Goal: Task Accomplishment & Management: Manage account settings

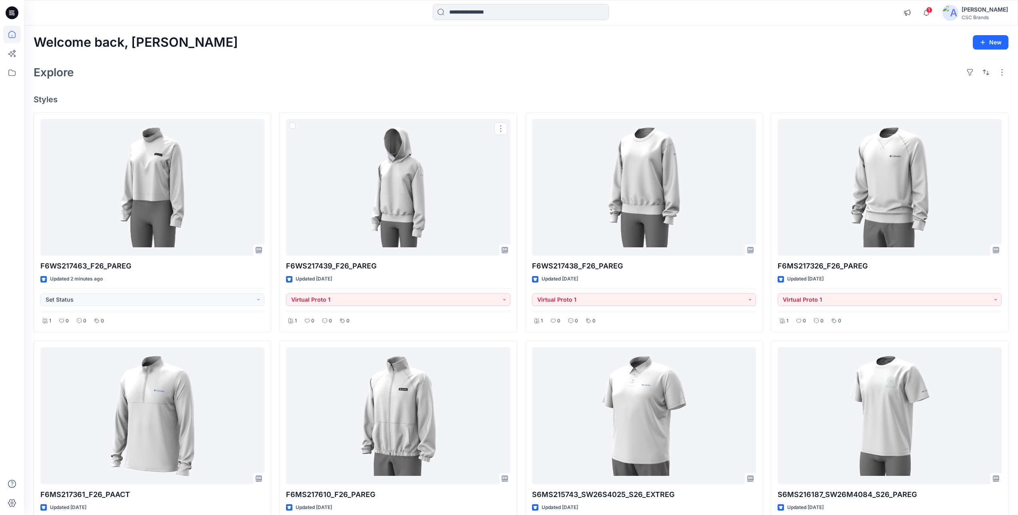
click at [353, 85] on div "Welcome back, Mijan New Explore Styles F6WS217463_F26_PAREG Updated 2 minutes a…" at bounding box center [521, 427] width 994 height 803
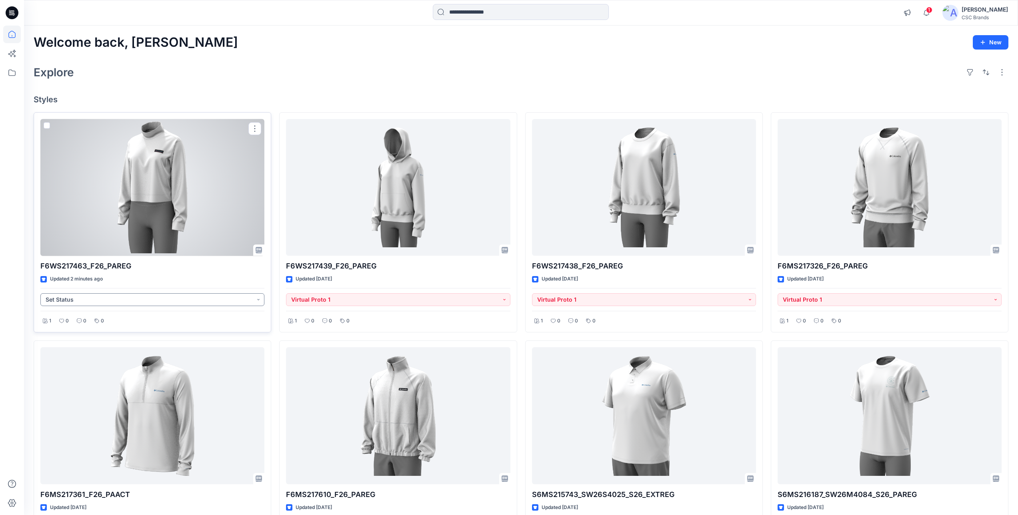
click at [239, 303] on button "Set Status" at bounding box center [152, 299] width 224 height 13
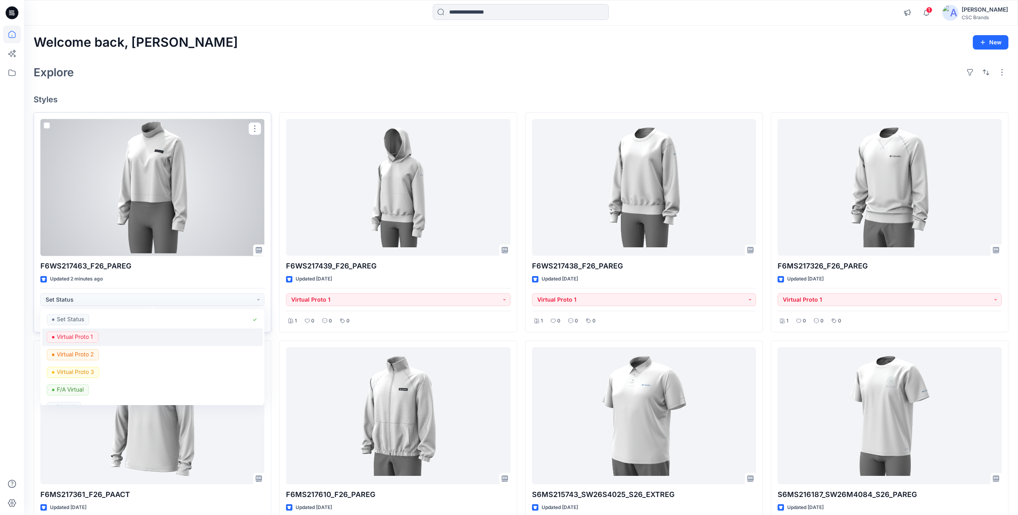
click at [83, 338] on p "Virtual Proto 1" at bounding box center [75, 337] width 36 height 10
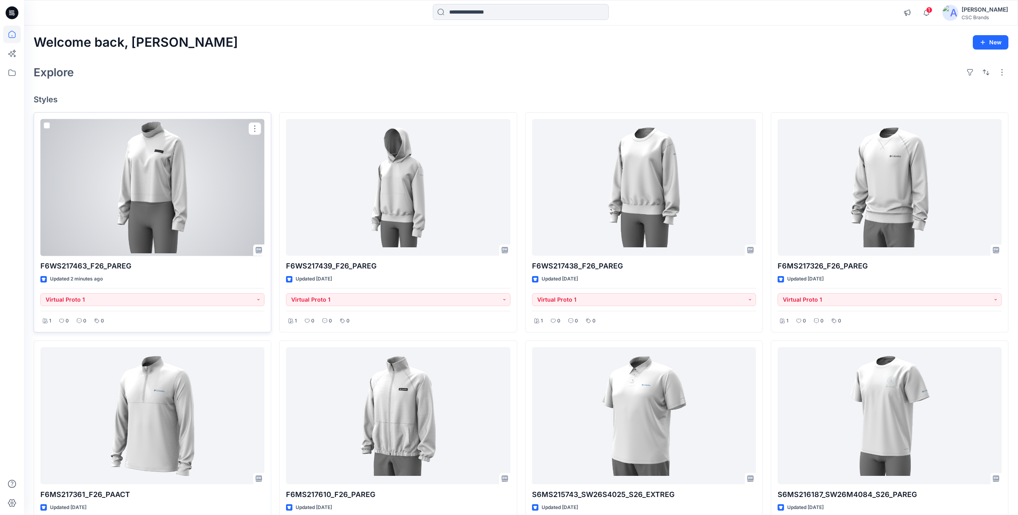
click at [209, 183] on div at bounding box center [152, 187] width 224 height 137
click at [142, 202] on div at bounding box center [152, 187] width 224 height 137
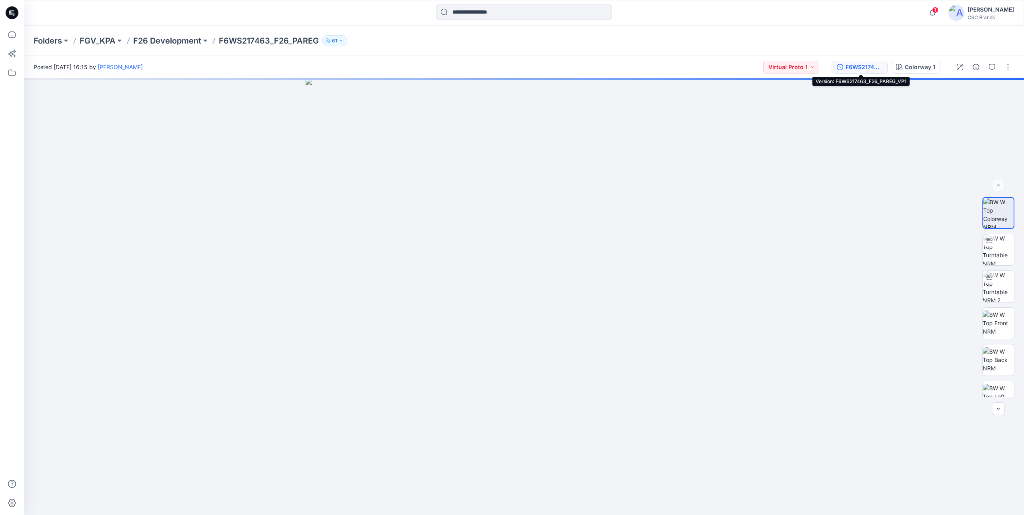
click at [859, 68] on div "F6WS217463_F26_PAREG_VP1" at bounding box center [863, 67] width 37 height 9
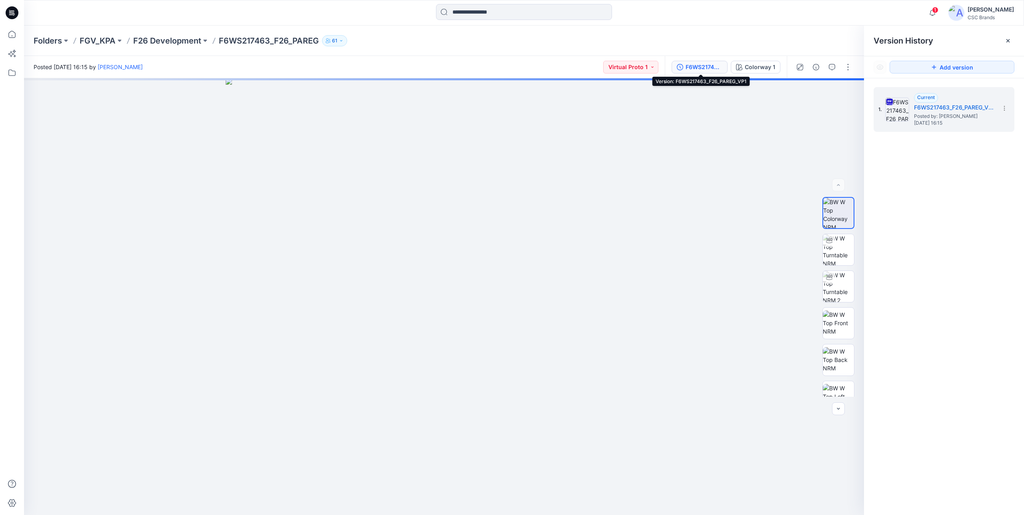
click at [703, 68] on div "F6WS217463_F26_PAREG_VP1" at bounding box center [703, 67] width 37 height 9
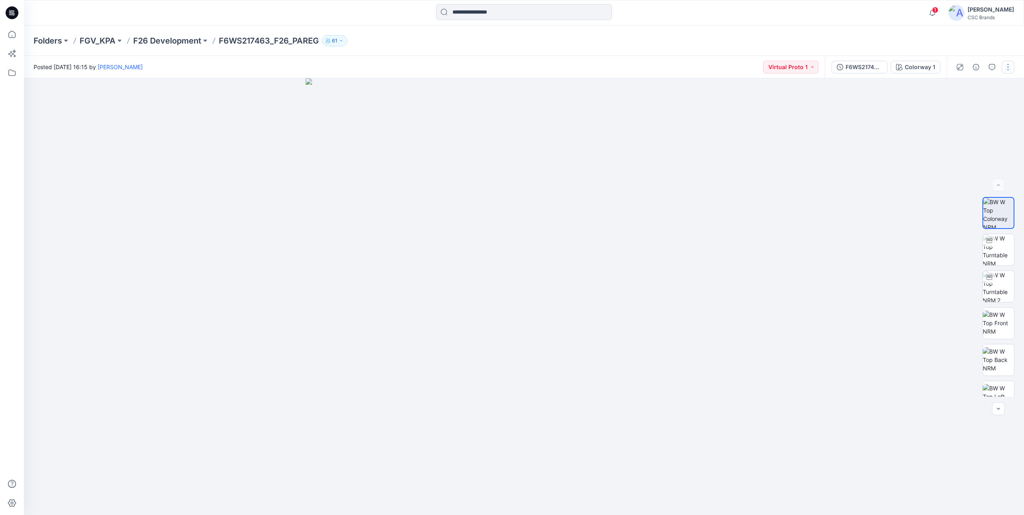
click at [1006, 66] on button "button" at bounding box center [1007, 67] width 13 height 13
click at [967, 110] on button "Edit" at bounding box center [974, 108] width 74 height 15
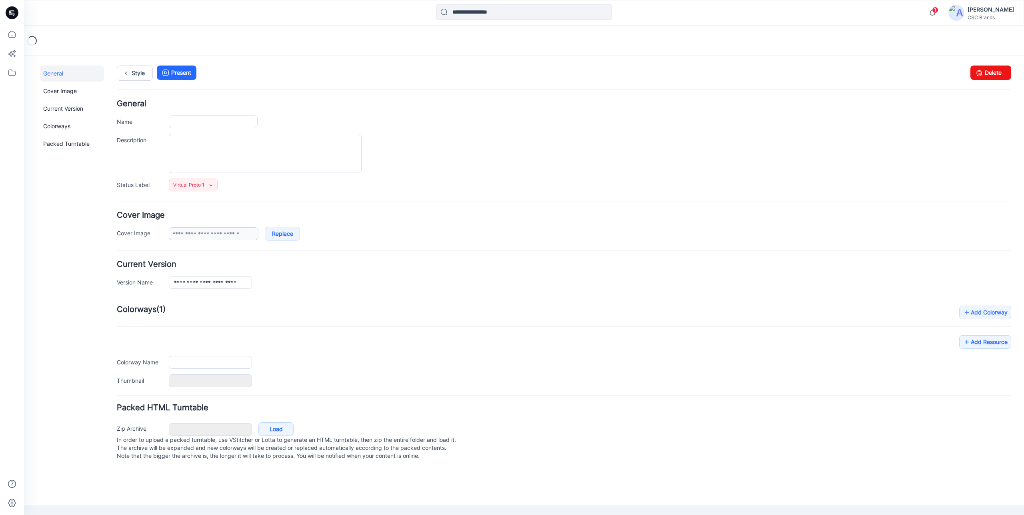
type input "**********"
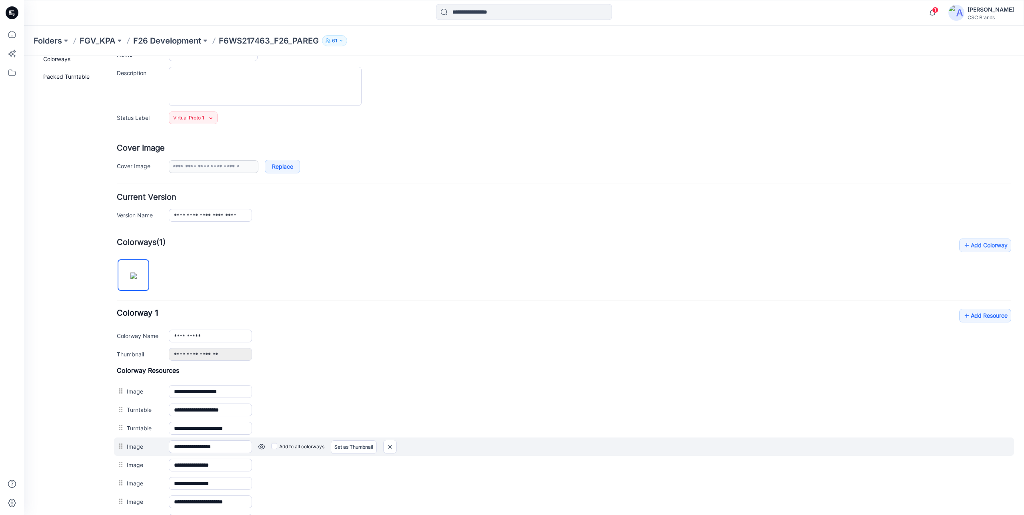
scroll to position [173, 0]
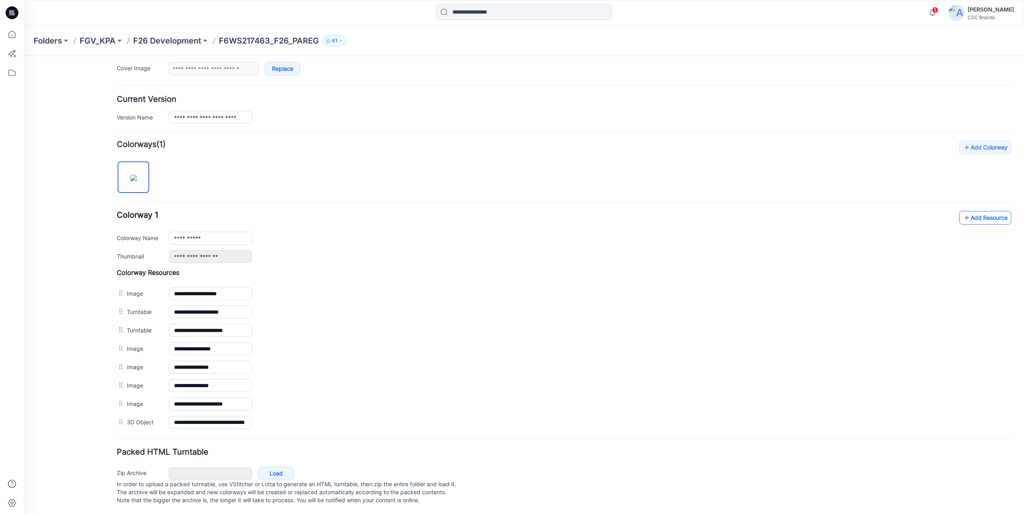
click at [973, 211] on link "Add Resource" at bounding box center [985, 218] width 52 height 14
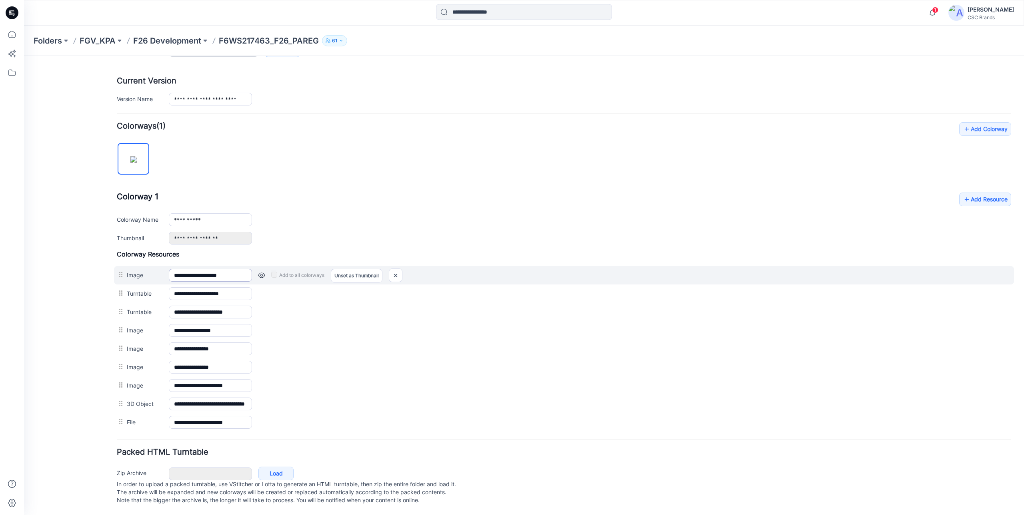
scroll to position [0, 0]
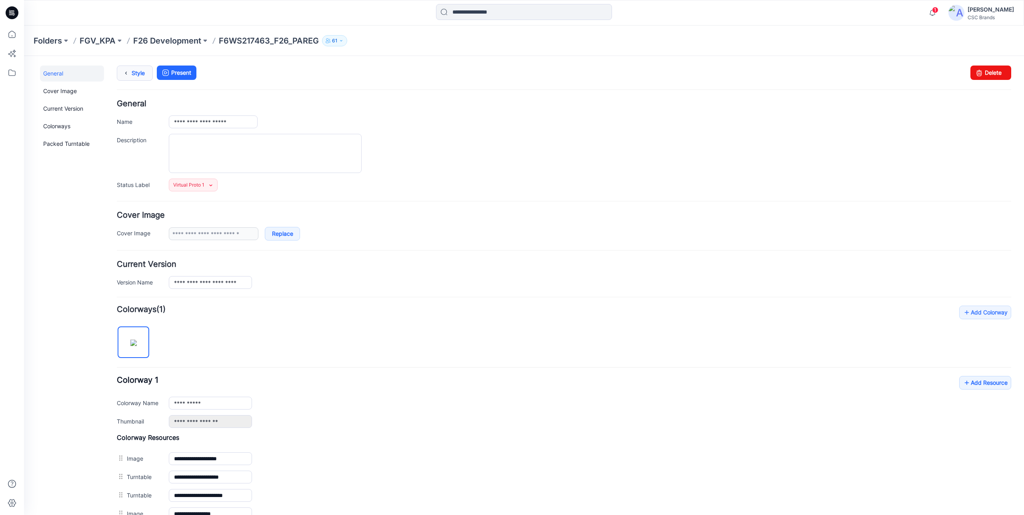
click at [148, 76] on link "Style" at bounding box center [135, 73] width 36 height 15
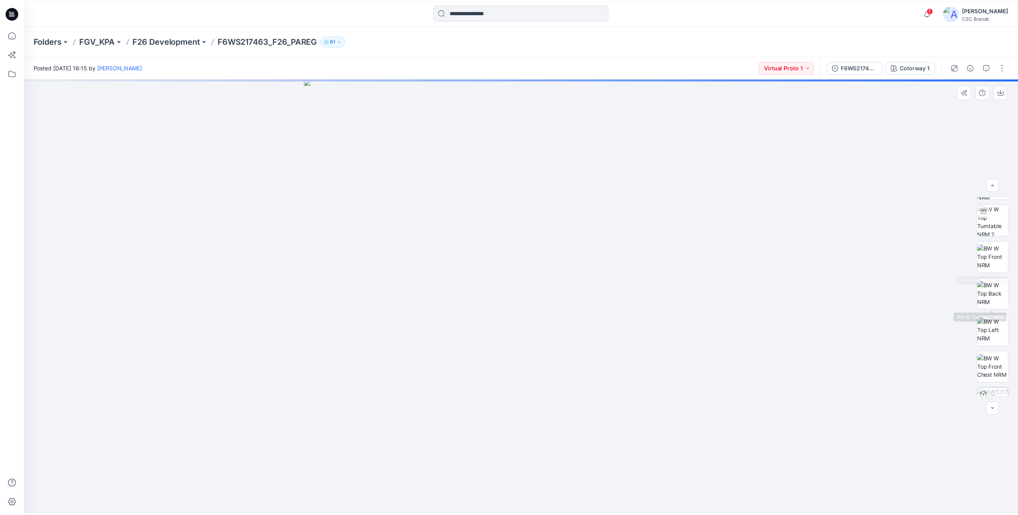
scroll to position [126, 0]
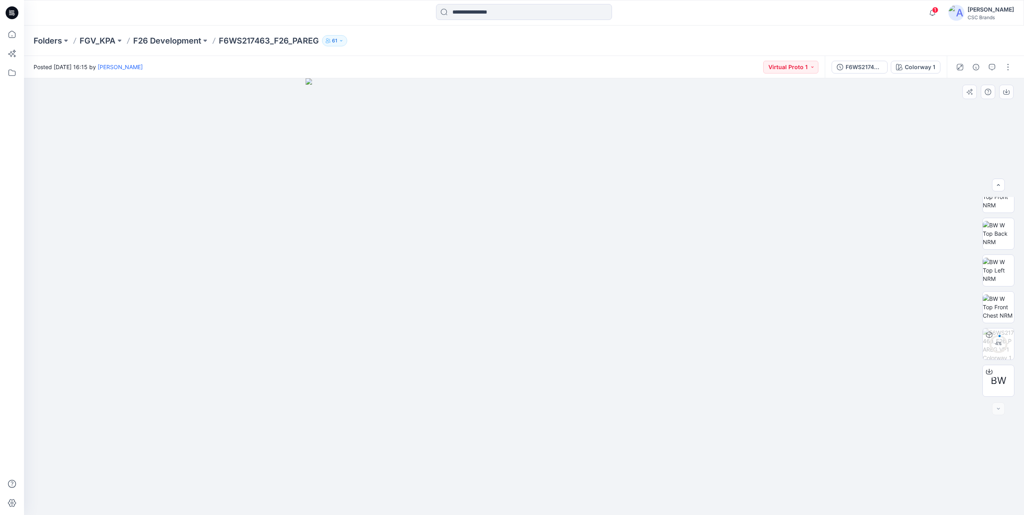
drag, startPoint x: 455, startPoint y: 332, endPoint x: 613, endPoint y: 338, distance: 158.0
click at [854, 66] on div "F6WS217463_F26_PAREG_VP1" at bounding box center [863, 67] width 37 height 9
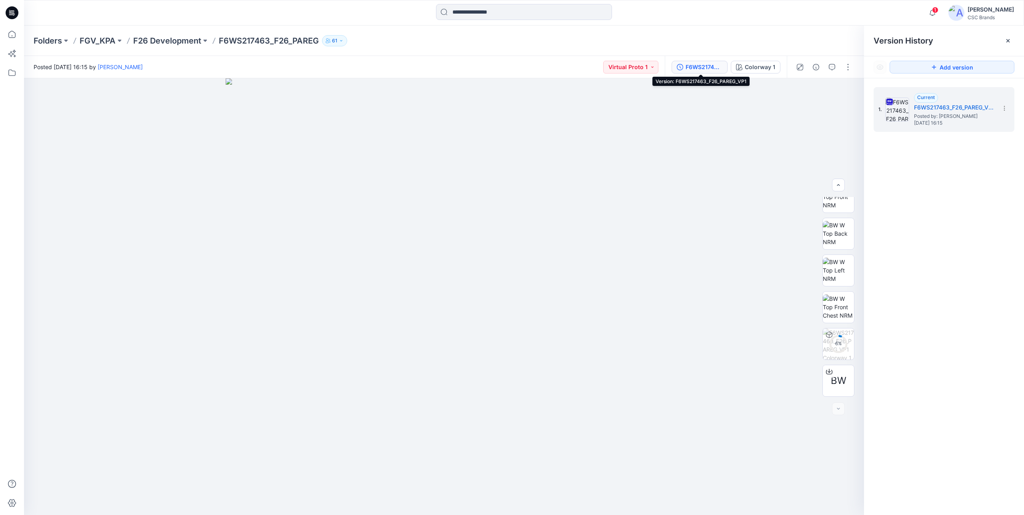
click at [716, 65] on div "F6WS217463_F26_PAREG_VP1" at bounding box center [703, 67] width 37 height 9
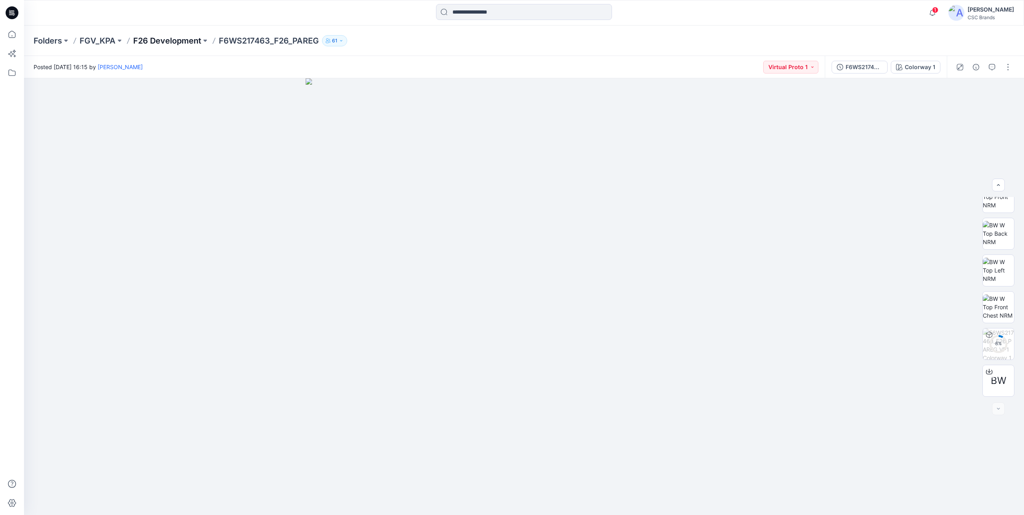
click at [156, 42] on p "F26 Development" at bounding box center [167, 40] width 68 height 11
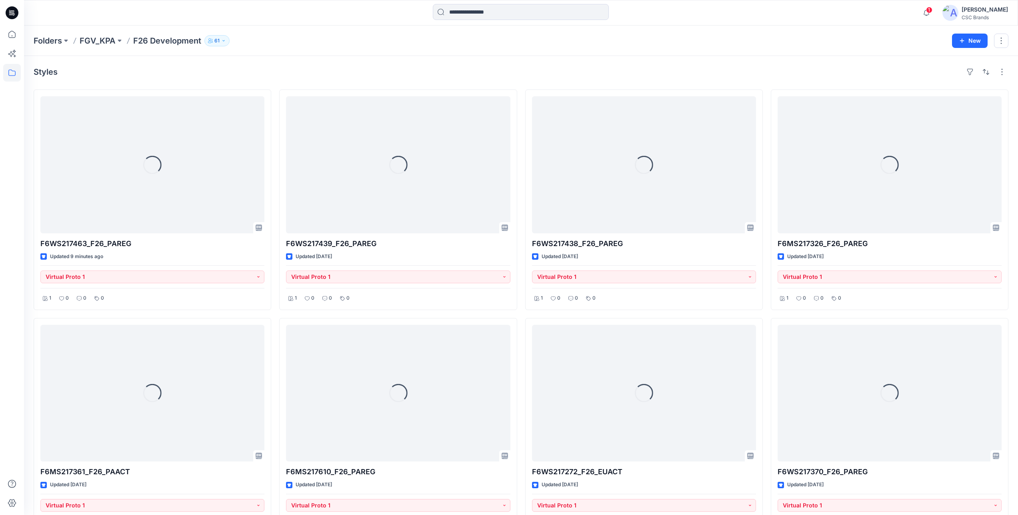
click at [330, 56] on div "Styles Loading... F6WS217463_F26_PAREG Updated 9 minutes ago Virtual Proto 1 1 …" at bounding box center [521, 431] width 994 height 750
